Goal: Task Accomplishment & Management: Manage account settings

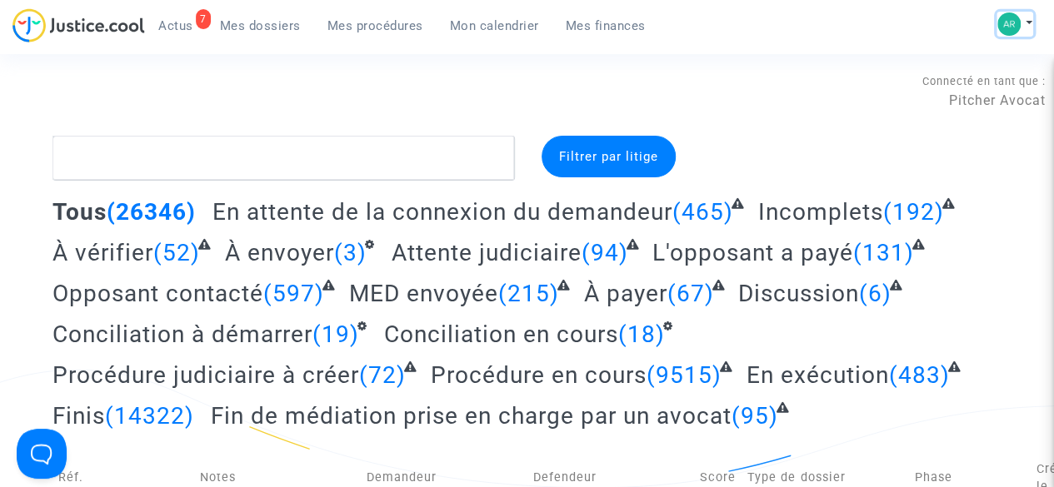
click at [1030, 24] on button at bounding box center [1014, 24] width 37 height 25
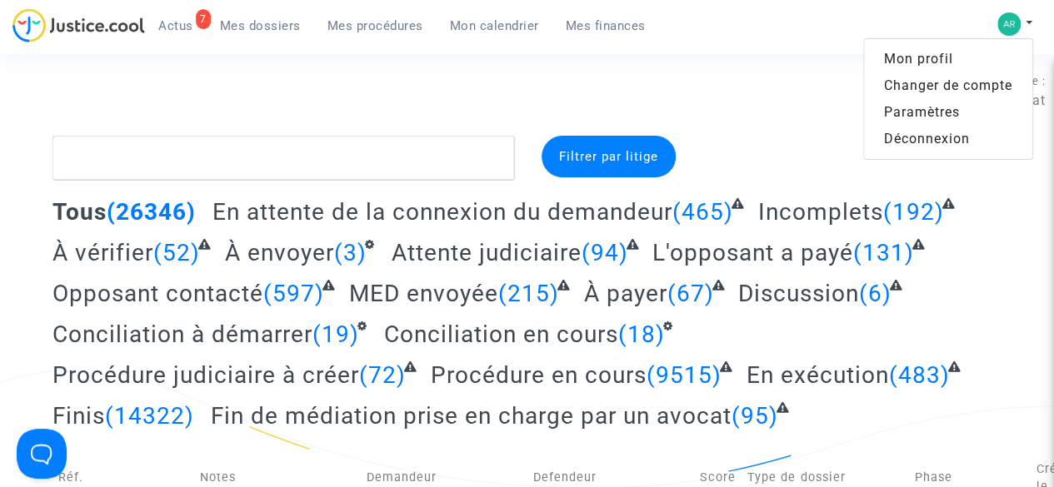
click at [952, 84] on link "Changer de compte" at bounding box center [948, 85] width 168 height 27
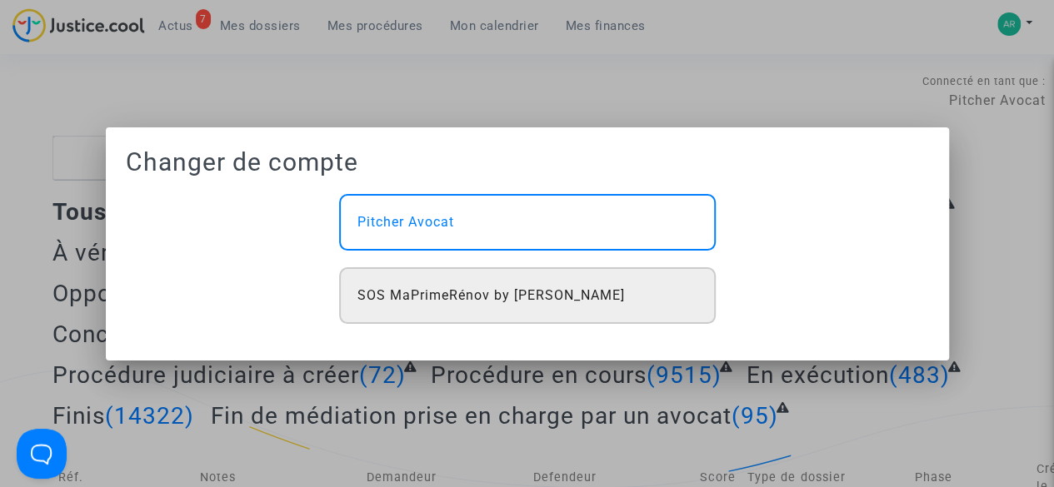
click at [499, 299] on span "SOS MaPrimeRénov by [PERSON_NAME]" at bounding box center [490, 296] width 267 height 20
